Goal: Transaction & Acquisition: Download file/media

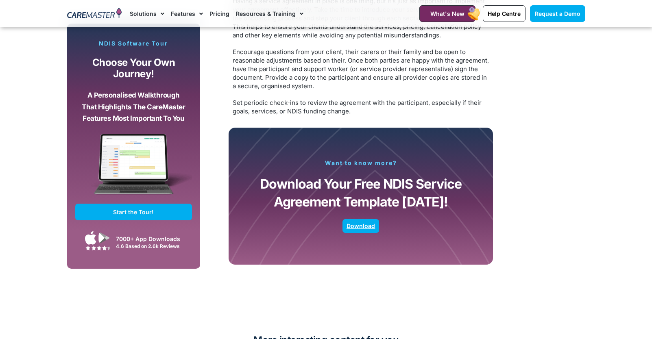
scroll to position [1542, 0]
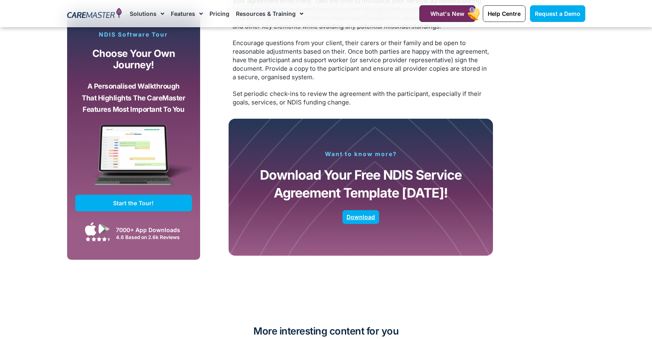
click at [364, 218] on span "Download" at bounding box center [360, 217] width 28 height 4
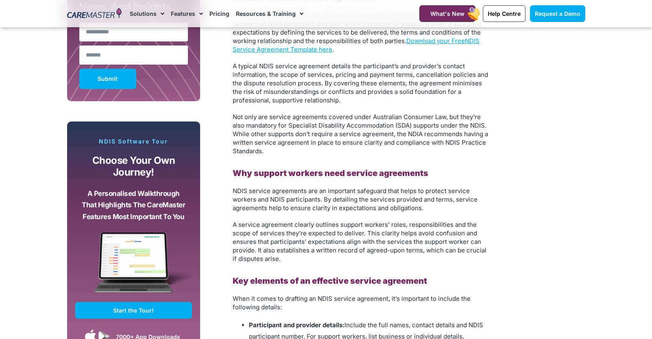
scroll to position [569, 0]
